Goal: Information Seeking & Learning: Find contact information

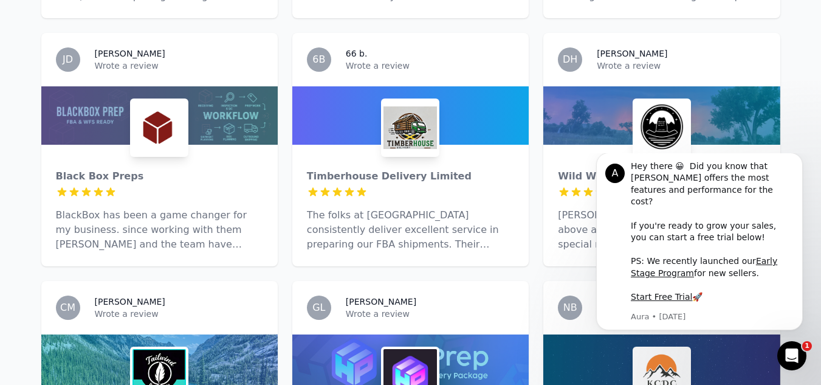
scroll to position [1215, 0]
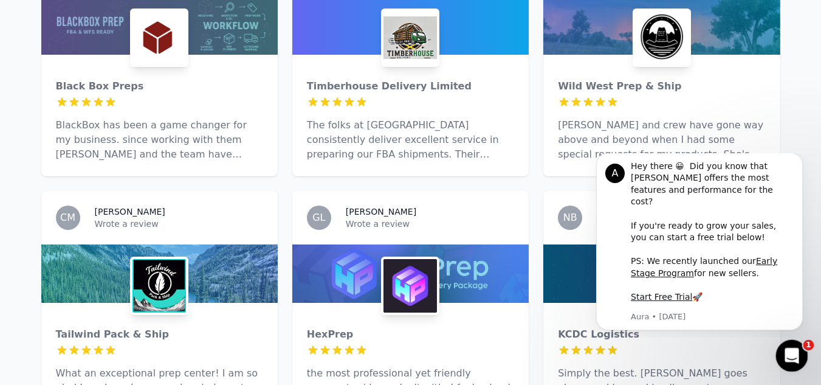
click at [793, 350] on icon "Open Intercom Messenger" at bounding box center [790, 354] width 20 height 20
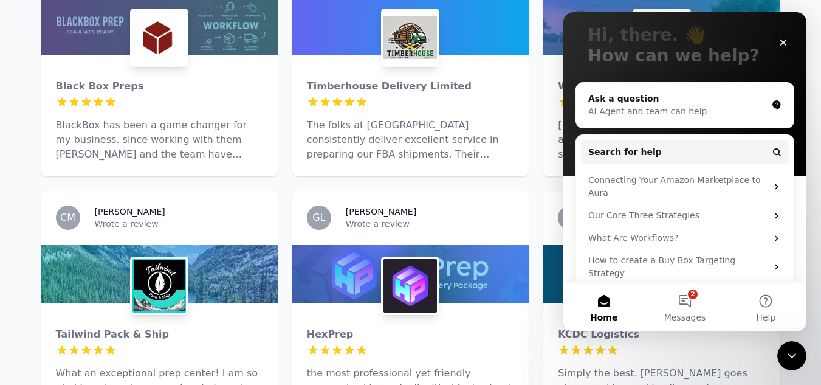
scroll to position [75, 0]
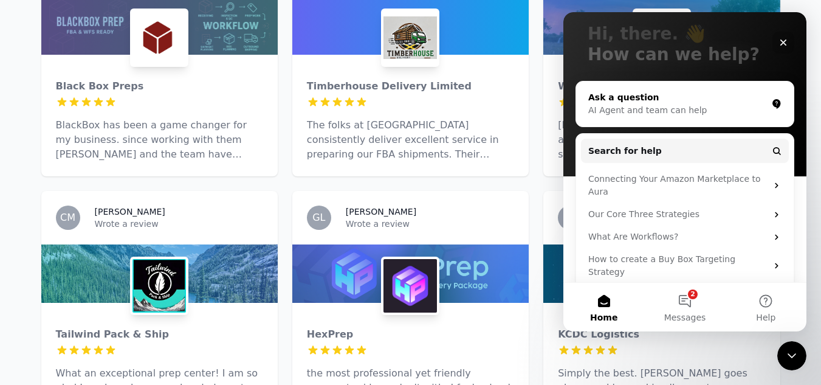
click at [640, 117] on div "Ask a question AI Agent and team can help" at bounding box center [684, 103] width 217 height 45
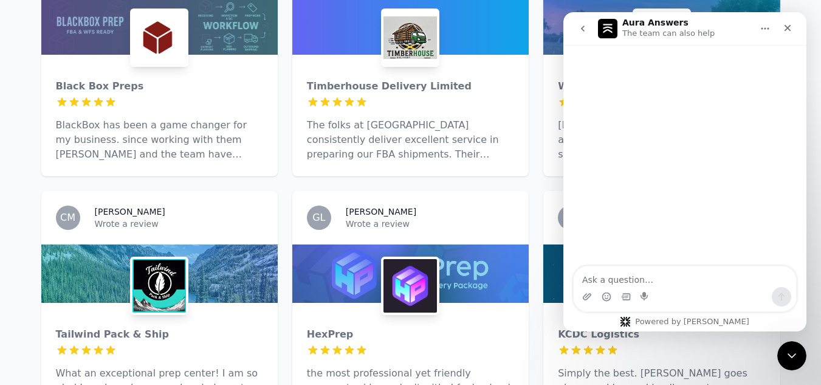
scroll to position [26, 0]
click at [631, 279] on textarea "Ask a question…" at bounding box center [685, 276] width 222 height 21
type textarea "hi"
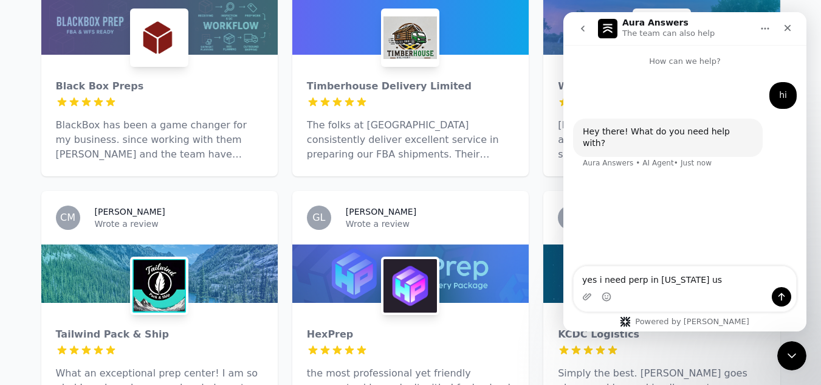
type textarea "yes i need perp in [US_STATE] [GEOGRAPHIC_DATA]"
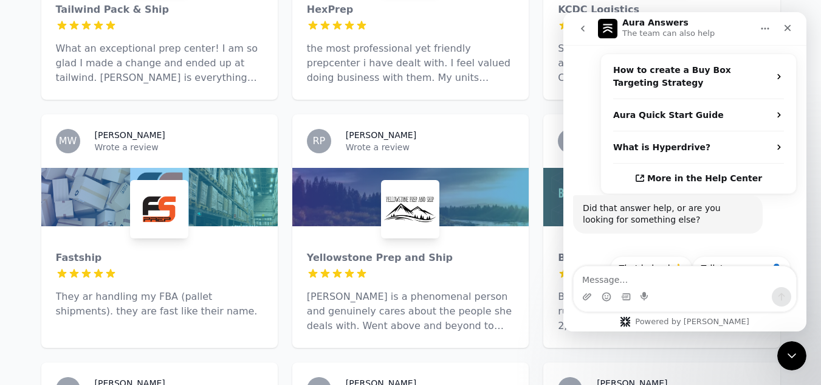
scroll to position [1640, 0]
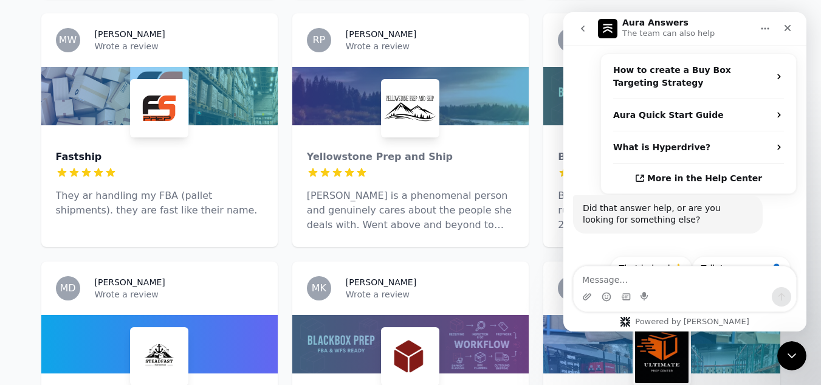
click at [74, 149] on div "Fastship" at bounding box center [159, 156] width 207 height 15
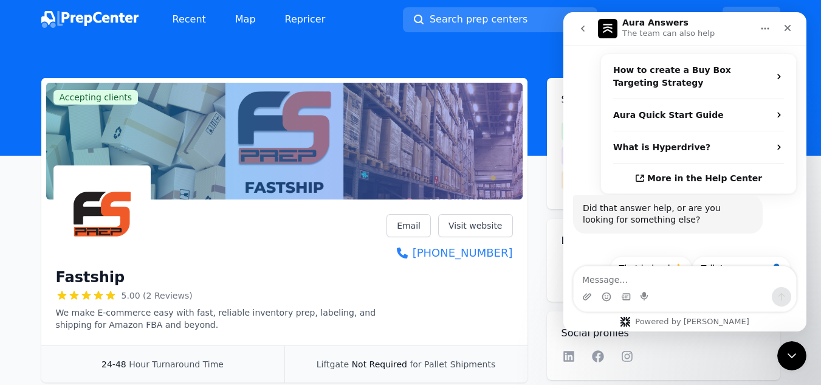
scroll to position [122, 0]
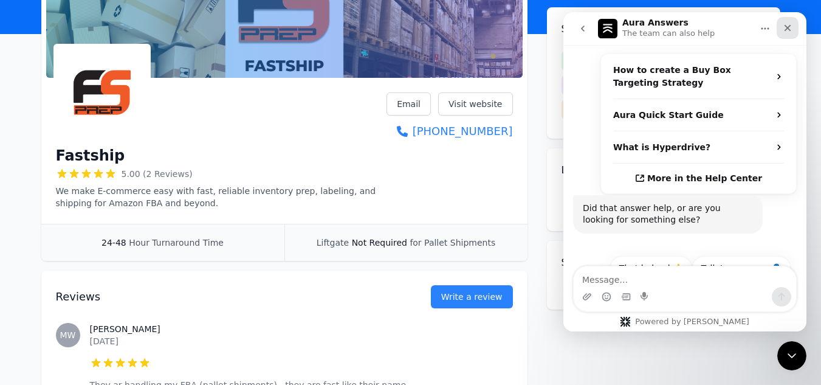
click at [786, 27] on icon "Close" at bounding box center [787, 28] width 7 height 7
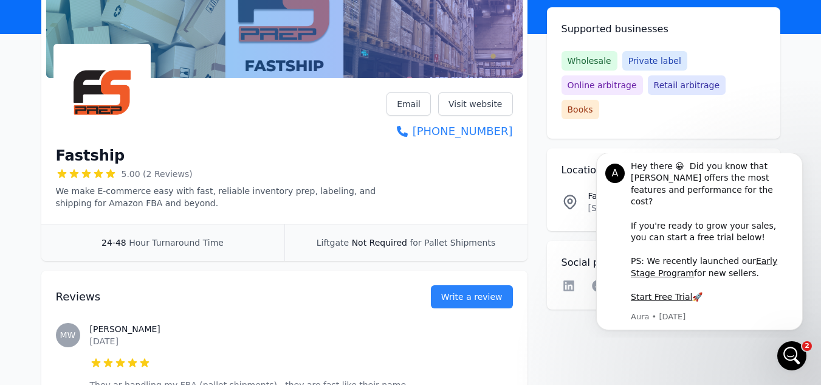
click at [517, 133] on div "Fastship 5.00 (2 Reviews) We make E-commerce easy with fast, reliable inventory…" at bounding box center [284, 153] width 486 height 141
copy link "[PHONE_NUMBER]"
click at [487, 106] on link "Visit website" at bounding box center [475, 103] width 75 height 23
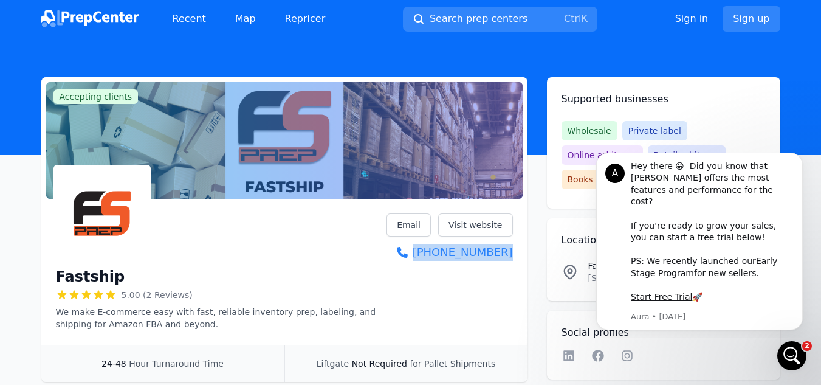
scroll to position [0, 0]
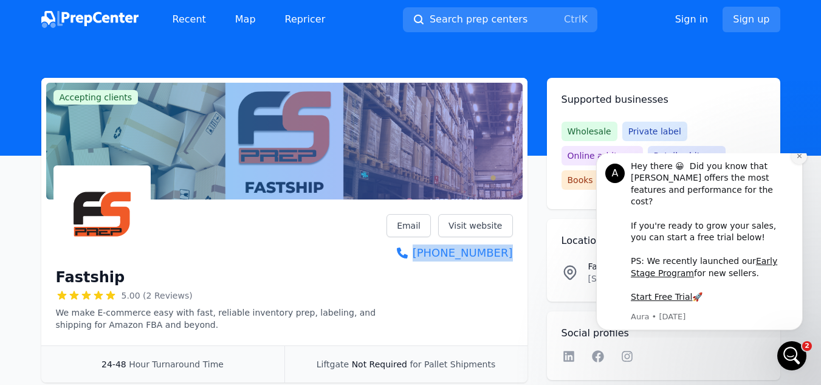
click at [800, 158] on icon "Dismiss notification" at bounding box center [798, 156] width 4 height 4
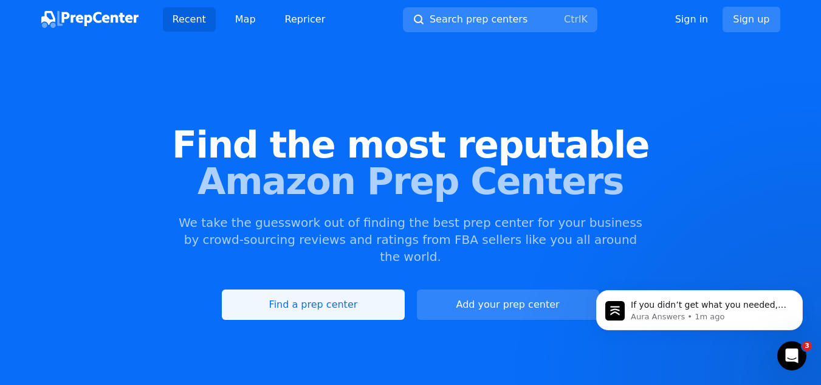
click at [318, 289] on link "Find a prep center" at bounding box center [313, 304] width 182 height 30
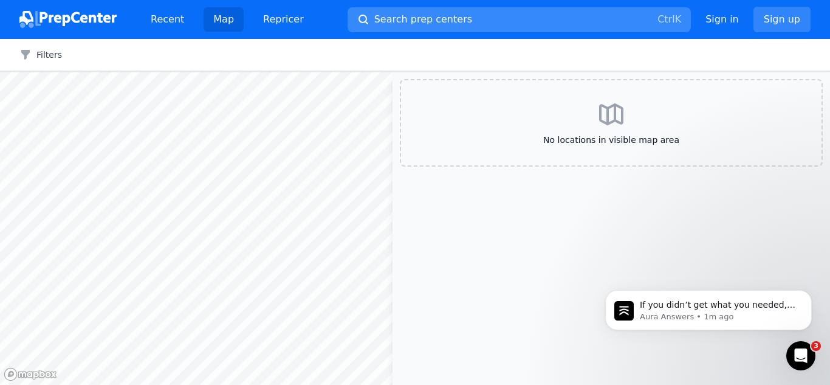
click at [405, 19] on span "Search prep centers" at bounding box center [423, 19] width 98 height 15
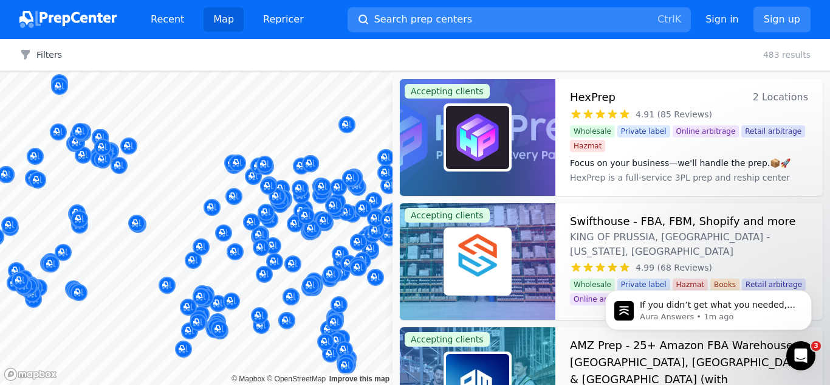
click at [313, 231] on div at bounding box center [415, 192] width 830 height 385
click at [38, 55] on div at bounding box center [415, 192] width 830 height 385
click at [164, 17] on div at bounding box center [415, 192] width 830 height 385
click at [103, 13] on div at bounding box center [415, 192] width 830 height 385
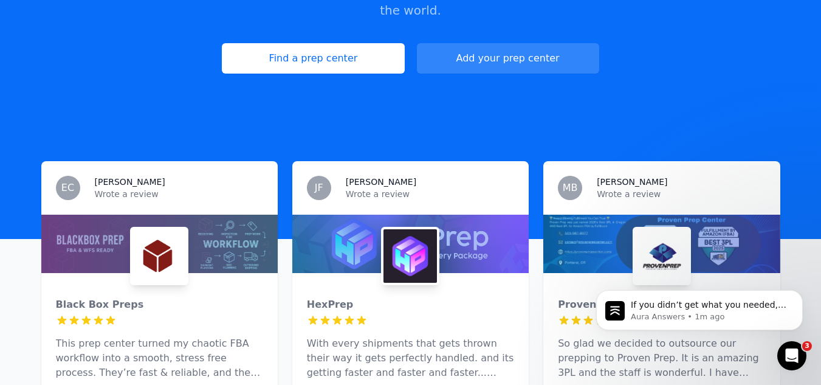
scroll to position [304, 0]
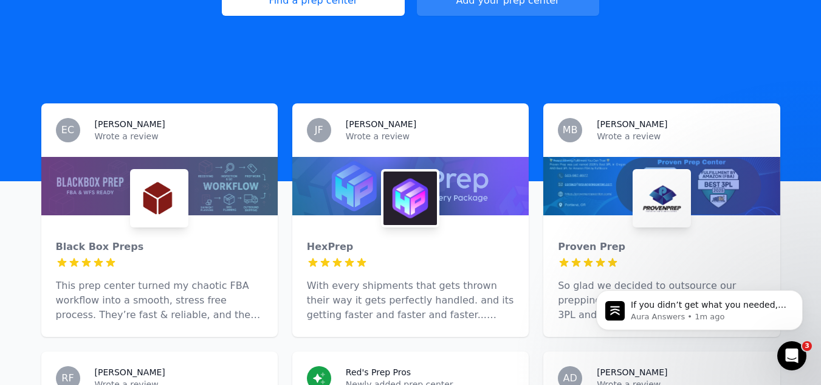
click at [367, 130] on p "Wrote a review" at bounding box center [430, 136] width 168 height 12
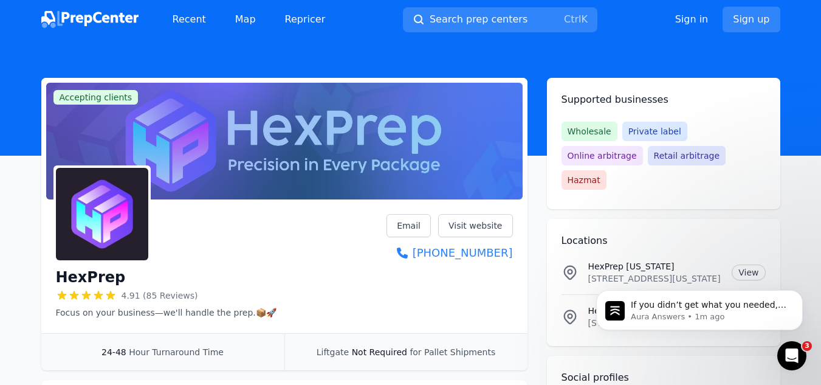
click at [526, 251] on div "HexPrep 4.91 (85 Reviews) Focus on your business—we'll handle the prep.📦🚀 Email…" at bounding box center [284, 268] width 486 height 129
copy link "[PHONE_NUMBER]"
click at [509, 284] on div "HexPrep 4.91 (85 Reviews) Focus on your business—we'll handle the prep.📦🚀 Email…" at bounding box center [284, 266] width 457 height 104
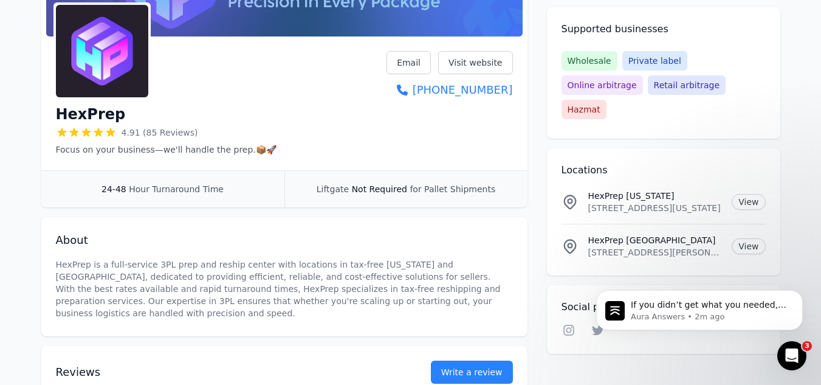
scroll to position [243, 0]
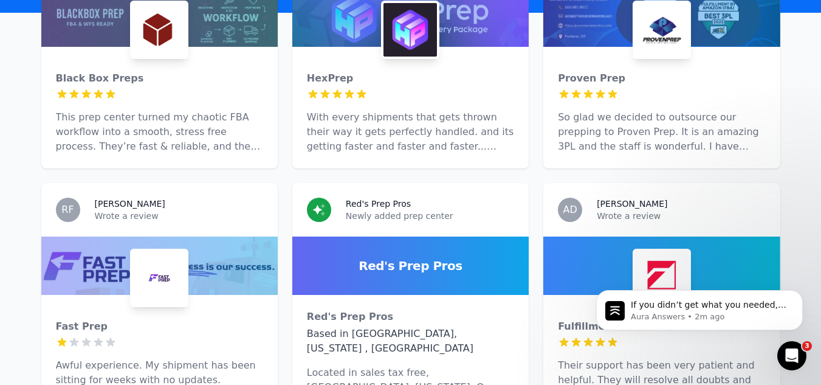
scroll to position [486, 0]
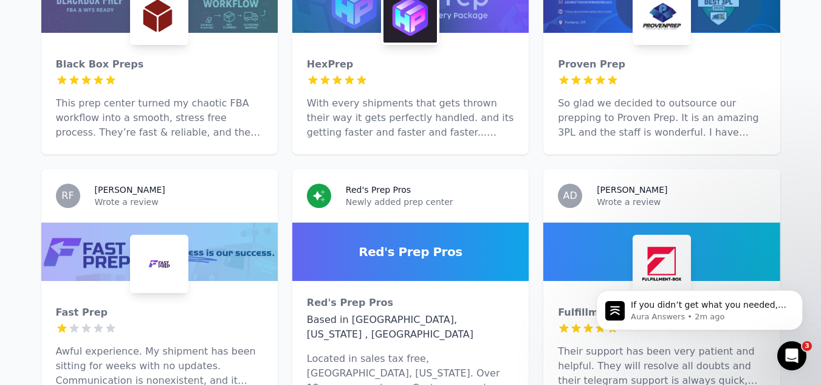
click at [378, 183] on h3 "Red's Prep Pros" at bounding box center [378, 189] width 65 height 12
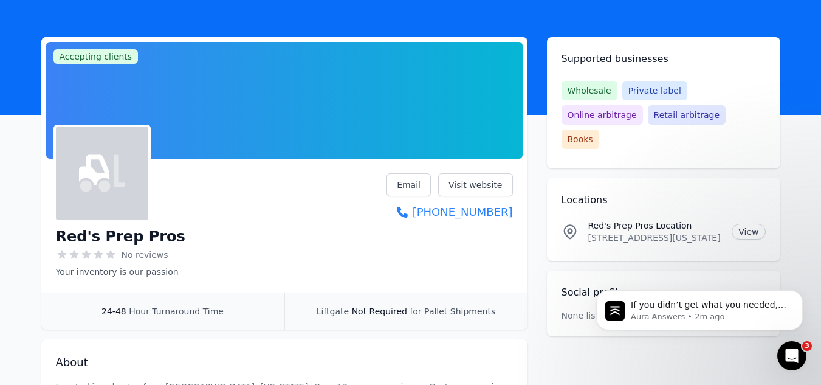
scroll to position [61, 0]
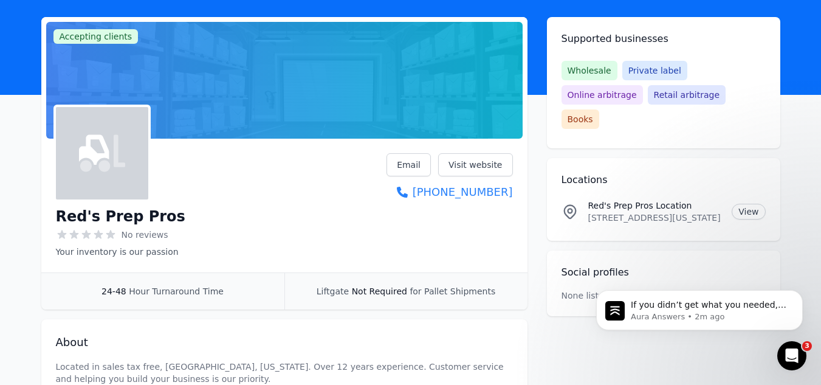
click at [521, 188] on div "Red's Prep Pros No reviews Your inventory is our passion Email Visit website [P…" at bounding box center [284, 207] width 486 height 129
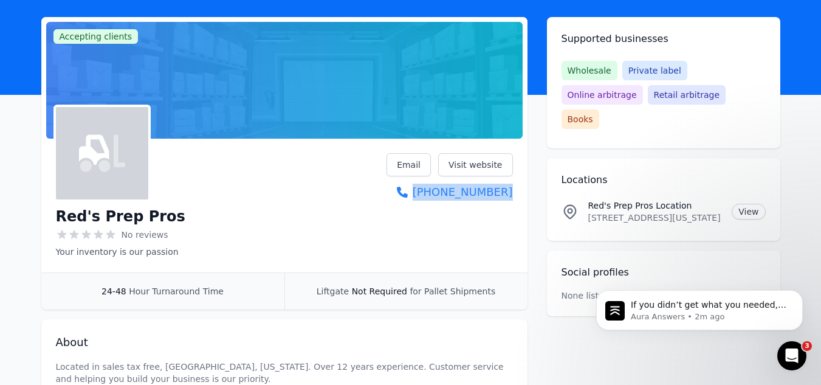
copy link "[PHONE_NUMBER]"
click at [473, 166] on link "Visit website" at bounding box center [475, 164] width 75 height 23
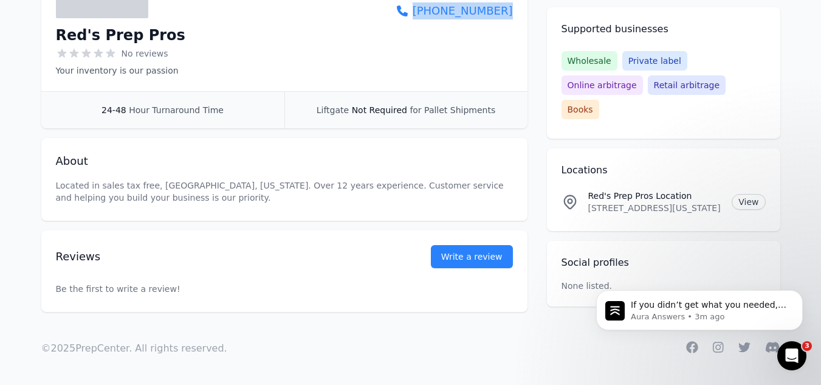
scroll to position [0, 0]
